Goal: Complete application form

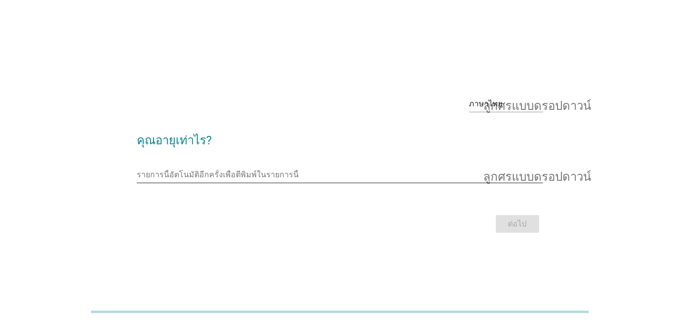
click at [258, 169] on input "รายการนี้อัตโนมัติอีกครั้งเพื่อตีพิมพ์ในรายการนี้" at bounding box center [333, 175] width 392 height 16
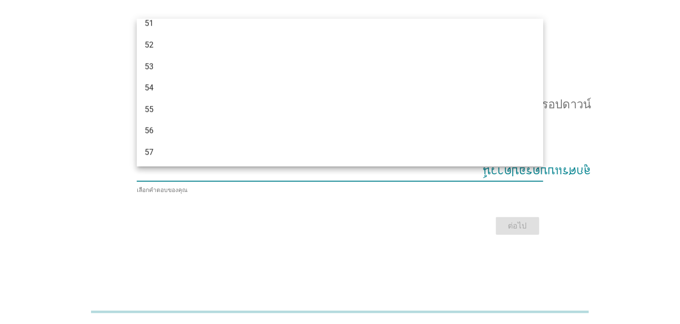
scroll to position [570, 0]
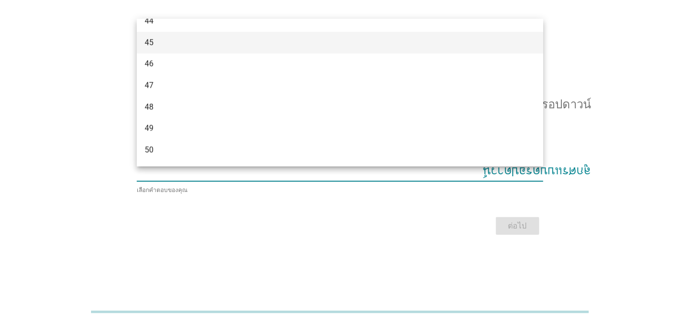
click at [205, 35] on div "45" at bounding box center [340, 43] width 406 height 22
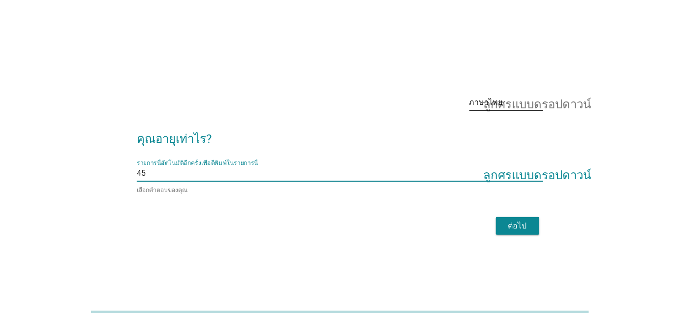
click at [529, 101] on font "ลูกศรแบบดรอปดาวน์" at bounding box center [537, 102] width 108 height 12
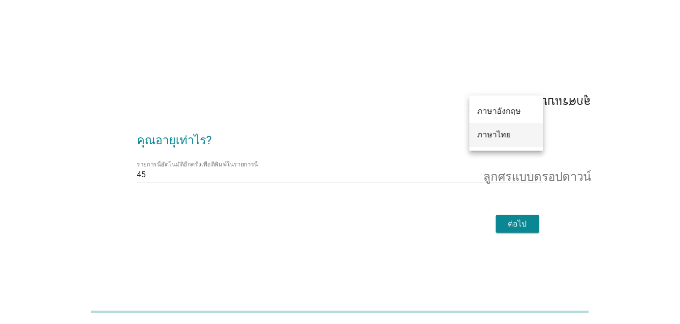
click at [495, 133] on font "ภาษาไทย" at bounding box center [493, 134] width 33 height 9
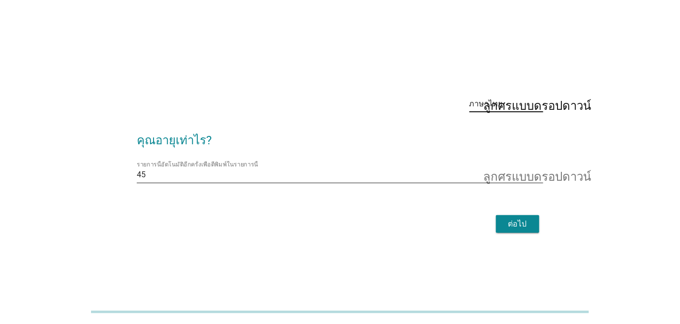
click at [515, 179] on input "รายการนี้อัตโนมัติอีกครั้งเพื่อตีพิมพ์ในรายการนี้" at bounding box center [337, 175] width 383 height 16
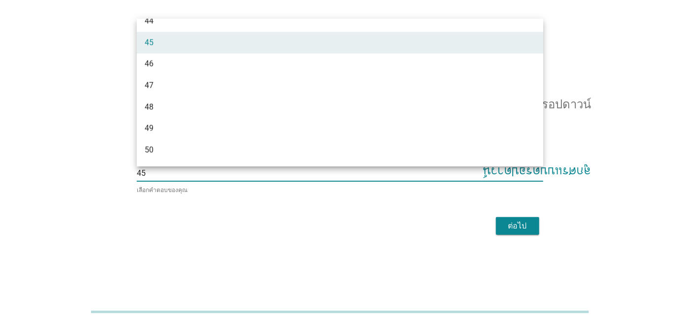
click at [156, 44] on div "45" at bounding box center [324, 43] width 358 height 12
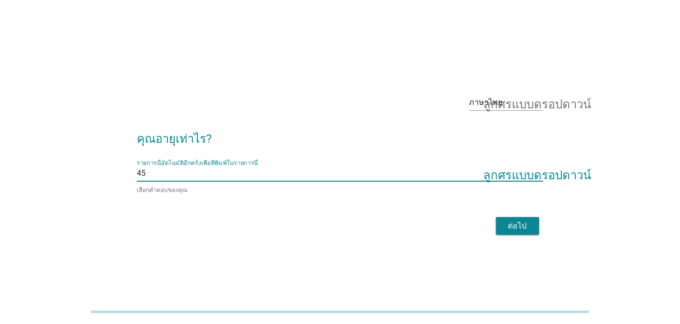
click at [522, 228] on font "ต่อไป" at bounding box center [517, 225] width 19 height 9
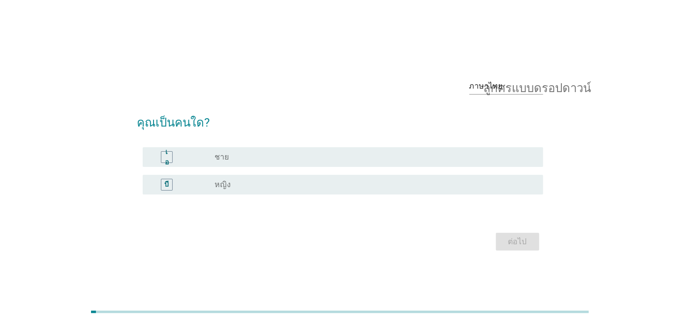
click at [225, 185] on font "หญิง" at bounding box center [223, 184] width 16 height 9
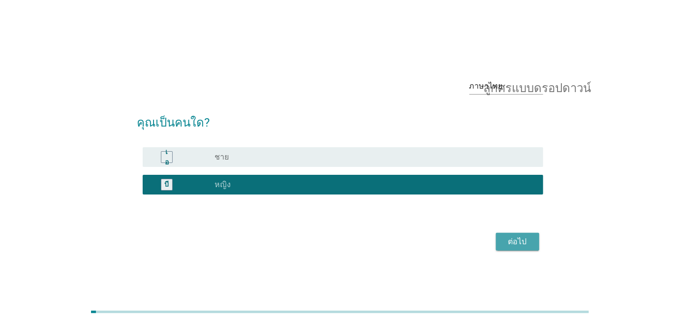
click at [514, 240] on font "ต่อไป" at bounding box center [517, 241] width 19 height 9
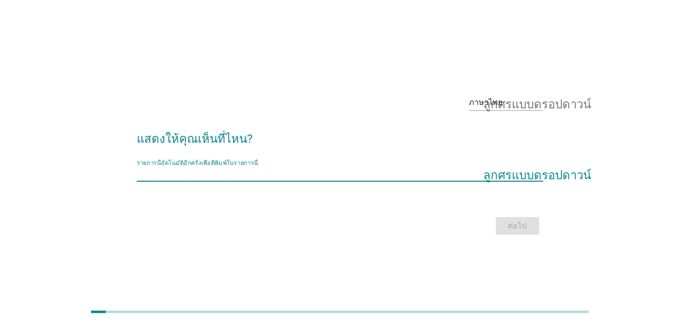
click at [496, 174] on input "รายการนี้อัตโนมัติอีกครั้งเพื่อตีพิมพ์ในรายการนี้" at bounding box center [333, 173] width 392 height 16
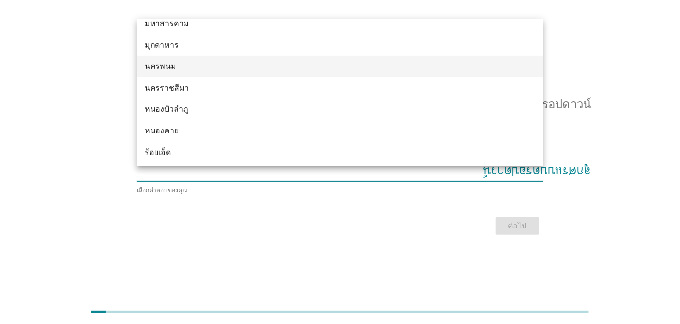
scroll to position [246, 0]
click at [148, 67] on font "ร้อยเอ็ด" at bounding box center [158, 66] width 26 height 9
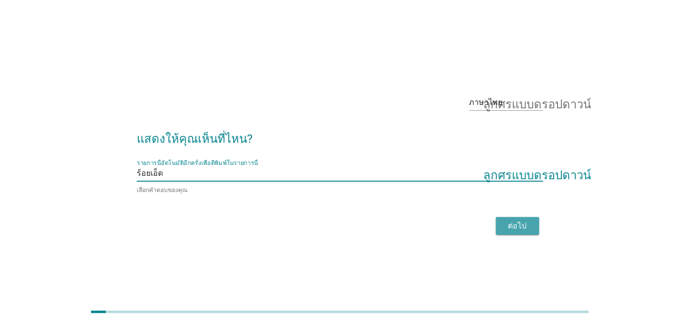
click at [525, 225] on font "ต่อไป" at bounding box center [517, 225] width 19 height 9
